Goal: Task Accomplishment & Management: Complete application form

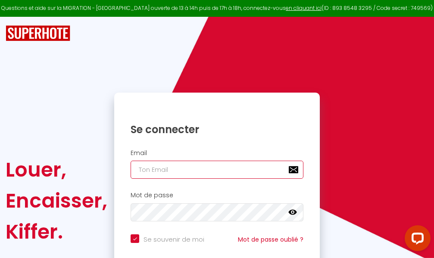
click at [224, 170] on input "email" at bounding box center [217, 170] width 173 height 18
type input "m"
checkbox input "true"
type input "ma"
checkbox input "true"
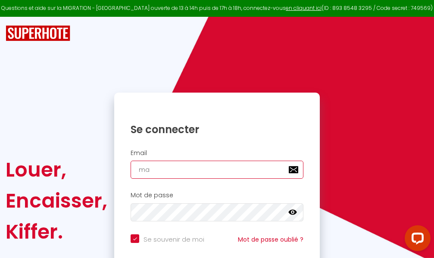
type input "mar"
checkbox input "true"
type input "marc"
checkbox input "true"
type input "marcd"
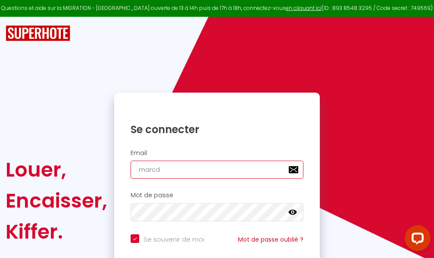
checkbox input "true"
type input "marcdp"
checkbox input "true"
type input "marcdpo"
checkbox input "true"
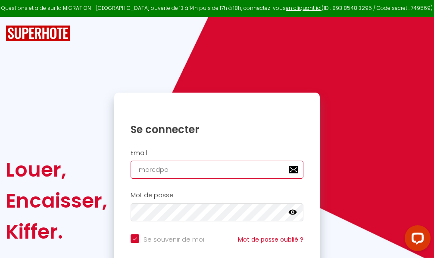
type input "marcdpoz"
checkbox input "true"
type input "marcdpoz."
checkbox input "true"
type input "marcdpoz.l"
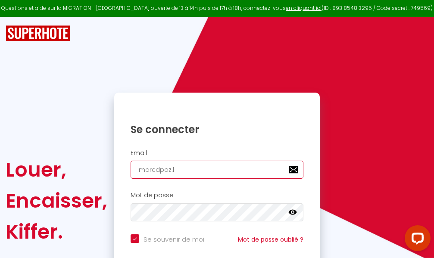
checkbox input "true"
type input "marcdpoz.lo"
checkbox input "true"
type input "marcdpoz.loc"
checkbox input "true"
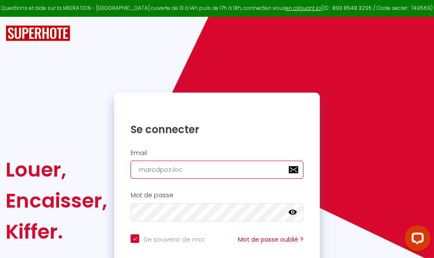
type input "marcdpoz.loca"
checkbox input "true"
type input "marcdpoz.locat"
checkbox input "true"
type input "marcdpoz.locati"
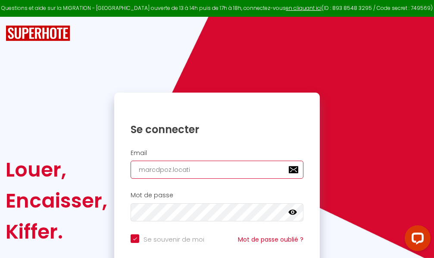
checkbox input "true"
type input "marcdpoz.locatio"
checkbox input "true"
type input "marcdpoz.location"
checkbox input "true"
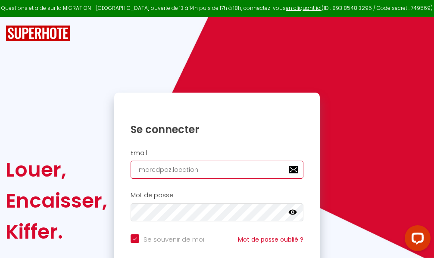
type input "marcdpoz.location@"
checkbox input "true"
type input "marcdpoz.location@g"
checkbox input "true"
type input "marcdpoz.location@gm"
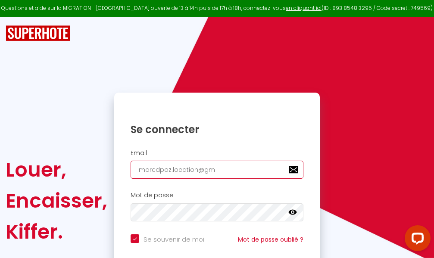
checkbox input "true"
type input "marcdpoz.location@gma"
checkbox input "true"
type input "marcdpoz.location@gmai"
checkbox input "true"
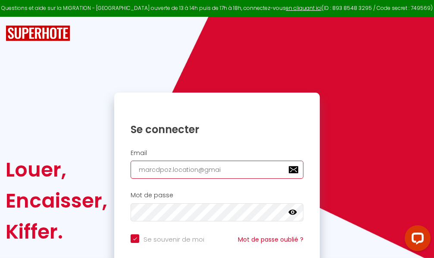
type input "[EMAIL_ADDRESS]"
checkbox input "true"
type input "[EMAIL_ADDRESS]."
checkbox input "true"
type input "marcdpoz.location@gmail.c"
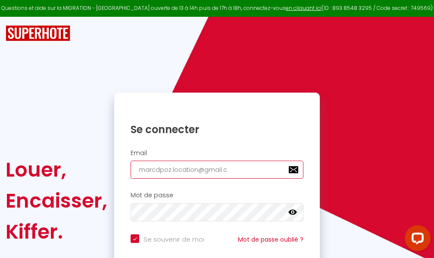
checkbox input "true"
type input "[EMAIL_ADDRESS][DOMAIN_NAME]"
checkbox input "true"
type input "[EMAIL_ADDRESS][DOMAIN_NAME]"
checkbox input "true"
